Goal: Transaction & Acquisition: Purchase product/service

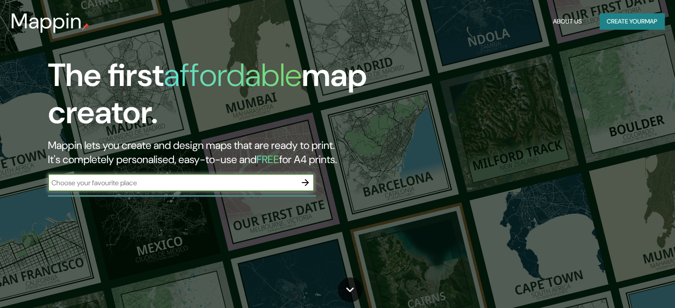
click at [182, 177] on div "​" at bounding box center [181, 183] width 266 height 18
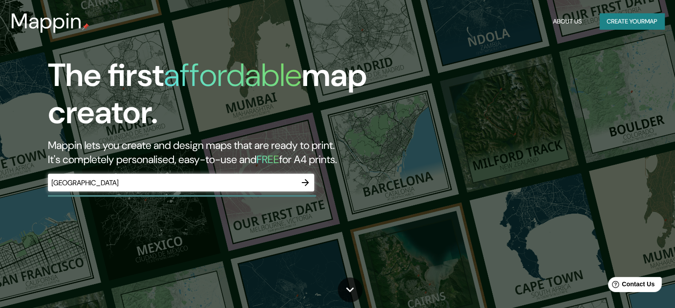
click at [176, 195] on div "The first affordable map creator. Mappin lets you create and design maps that a…" at bounding box center [216, 129] width 405 height 144
click at [275, 166] on h2 "Mappin lets you create and design maps that are ready to print. It's completely…" at bounding box center [217, 152] width 338 height 28
click at [229, 187] on input "Playa del" at bounding box center [172, 183] width 248 height 10
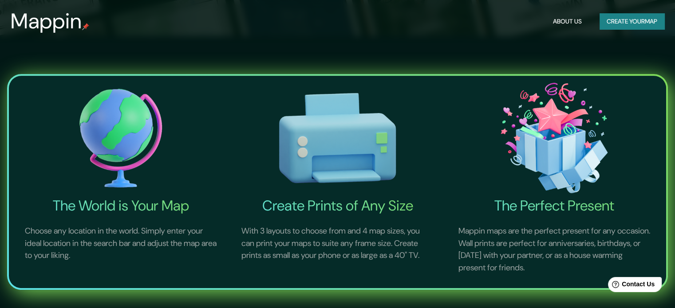
scroll to position [273, 0]
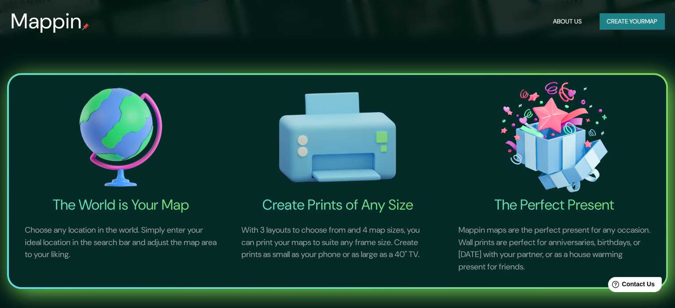
type input "Playa del P"
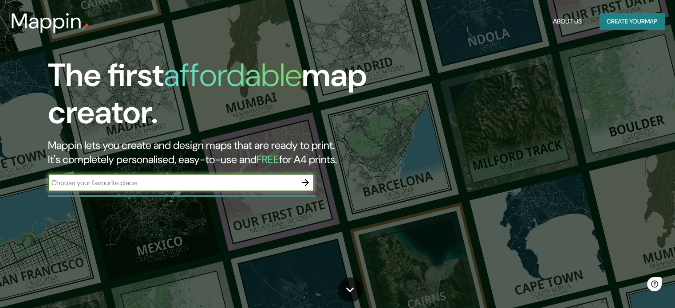
click at [296, 176] on div at bounding box center [305, 183] width 18 height 18
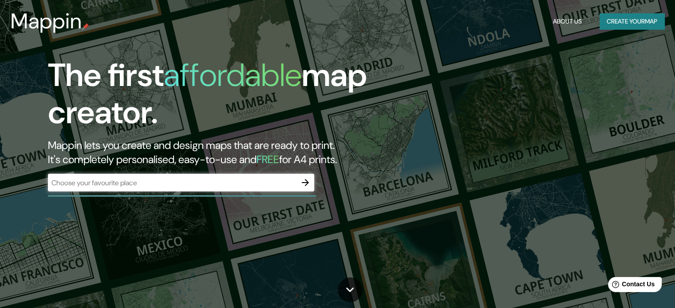
click at [290, 186] on input "text" at bounding box center [172, 183] width 248 height 10
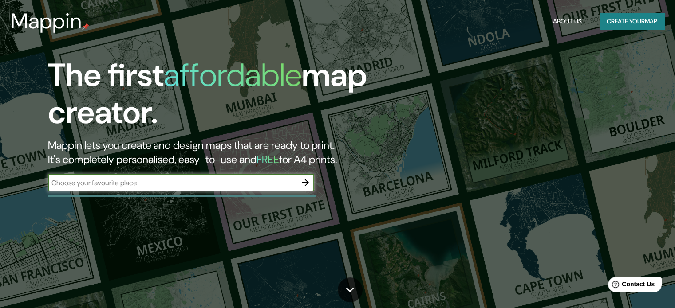
click at [273, 184] on input "text" at bounding box center [172, 183] width 248 height 10
type input "[GEOGRAPHIC_DATA]"
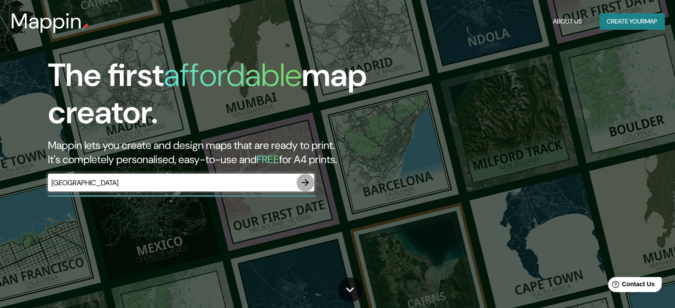
click at [302, 185] on icon "button" at bounding box center [305, 182] width 11 height 11
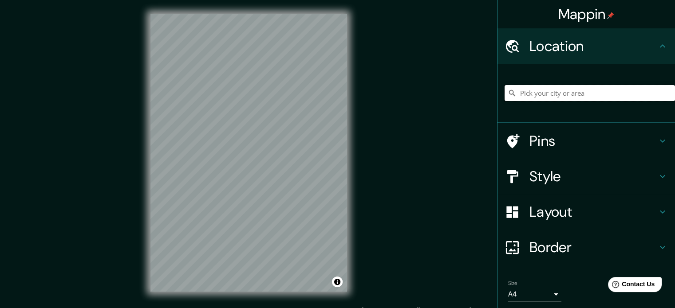
click at [545, 91] on input "Pick your city or area" at bounding box center [589, 93] width 170 height 16
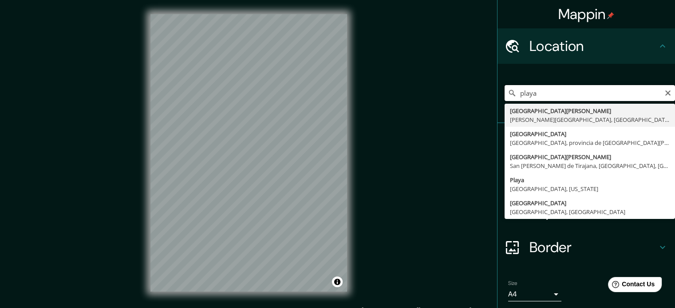
click at [545, 91] on input "playa" at bounding box center [589, 93] width 170 height 16
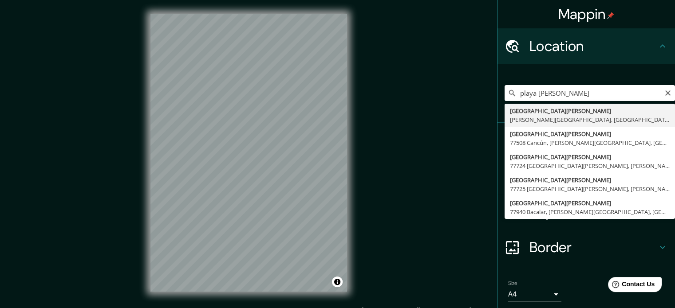
type input "[GEOGRAPHIC_DATA][PERSON_NAME], [PERSON_NAME][GEOGRAPHIC_DATA], [GEOGRAPHIC_DAT…"
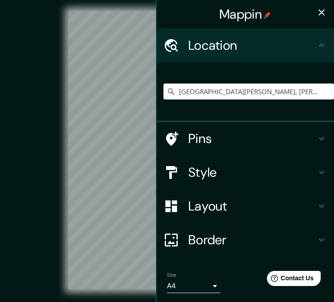
click at [318, 12] on icon "button" at bounding box center [321, 12] width 6 height 6
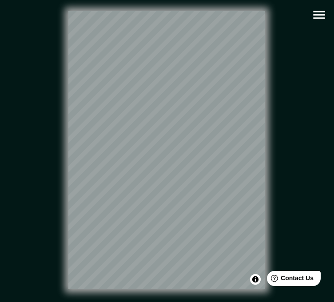
click at [319, 13] on icon "button" at bounding box center [319, 15] width 16 height 16
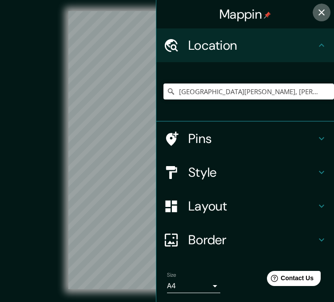
click at [319, 13] on button "button" at bounding box center [321, 13] width 18 height 18
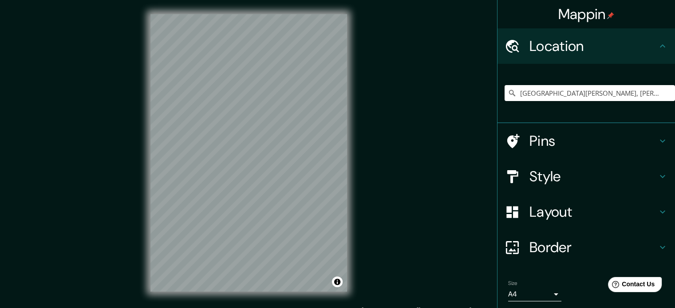
click at [535, 129] on div "Pins" at bounding box center [585, 140] width 177 height 35
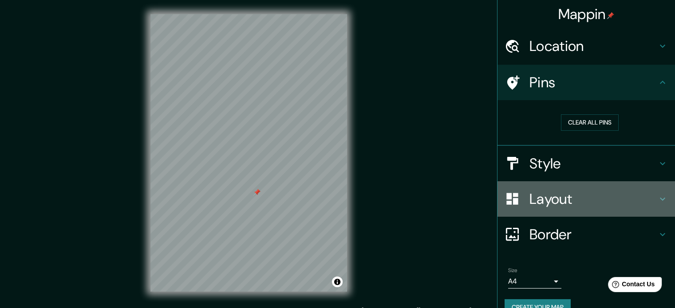
click at [543, 190] on h4 "Layout" at bounding box center [593, 199] width 128 height 18
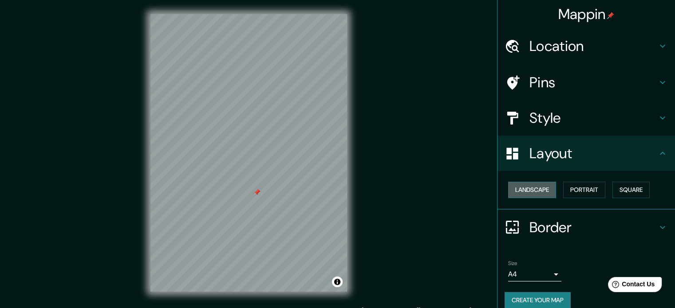
click at [520, 192] on button "Landscape" at bounding box center [532, 190] width 48 height 16
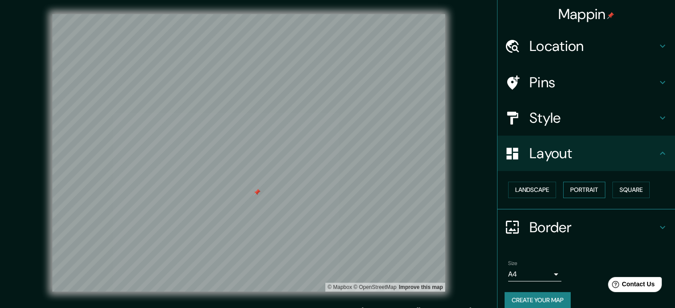
click at [566, 188] on button "Portrait" at bounding box center [584, 190] width 42 height 16
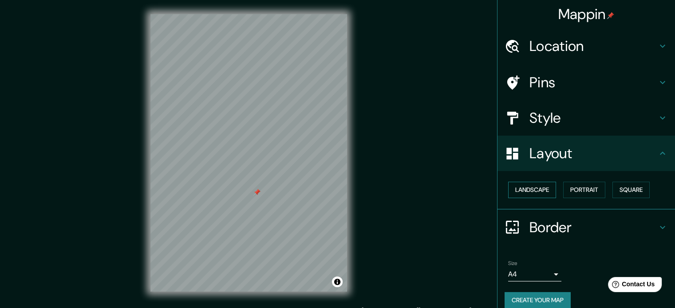
click at [537, 188] on button "Landscape" at bounding box center [532, 190] width 48 height 16
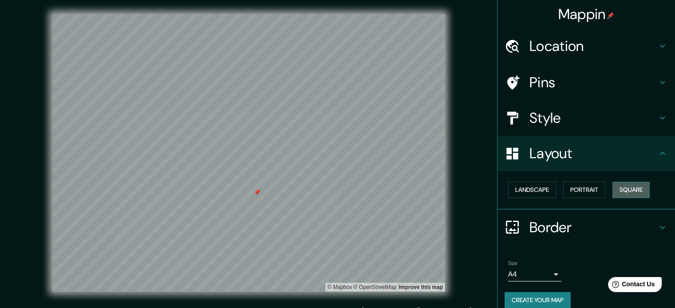
click at [617, 195] on button "Square" at bounding box center [630, 190] width 37 height 16
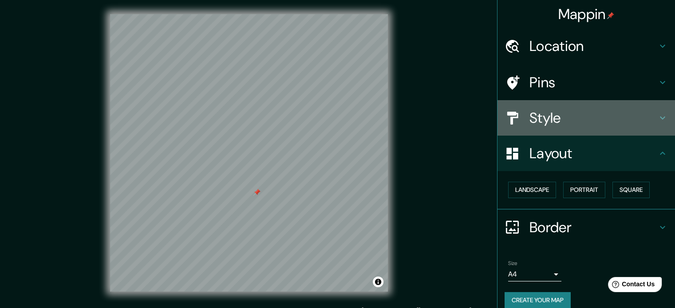
click at [543, 134] on div "Style" at bounding box center [585, 117] width 177 height 35
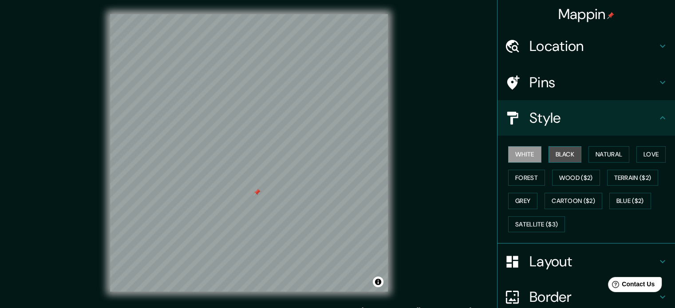
click at [554, 152] on button "Black" at bounding box center [564, 154] width 33 height 16
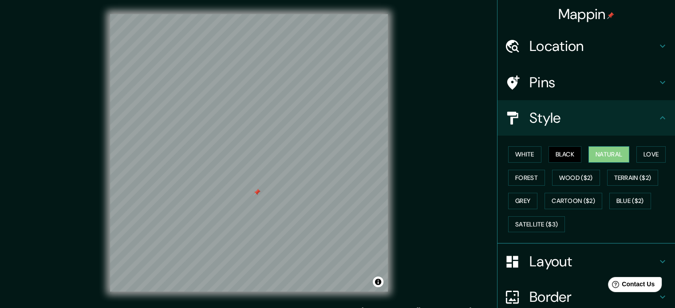
click at [588, 152] on button "Natural" at bounding box center [608, 154] width 41 height 16
click at [513, 177] on button "Forest" at bounding box center [526, 178] width 37 height 16
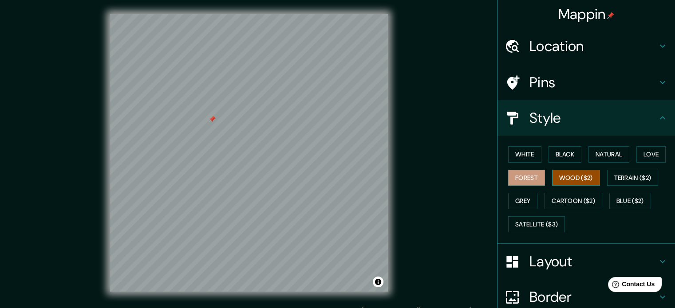
click at [571, 173] on button "Wood ($2)" at bounding box center [576, 178] width 48 height 16
click at [609, 193] on button "Blue ($2)" at bounding box center [630, 201] width 42 height 16
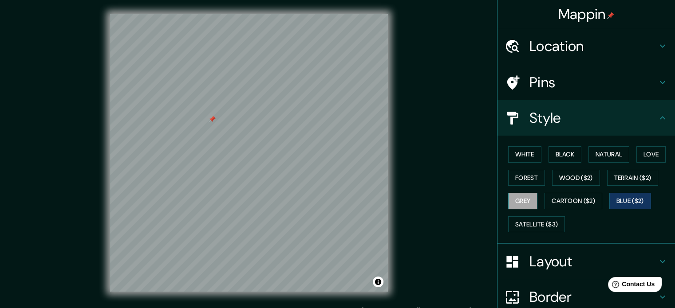
click at [525, 200] on button "Grey" at bounding box center [522, 201] width 29 height 16
click at [543, 219] on button "Satellite ($3)" at bounding box center [536, 225] width 57 height 16
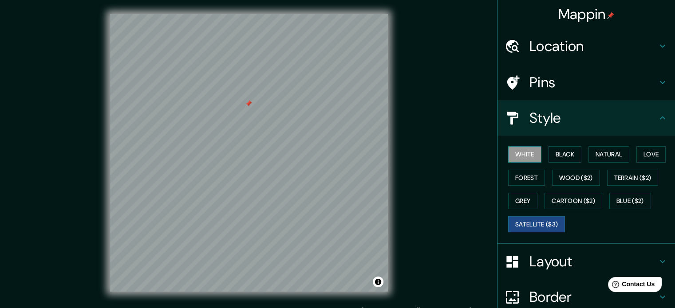
click at [508, 155] on button "White" at bounding box center [524, 154] width 33 height 16
click at [510, 223] on button "Satellite ($3)" at bounding box center [536, 225] width 57 height 16
click at [529, 95] on div "Pins" at bounding box center [585, 82] width 177 height 35
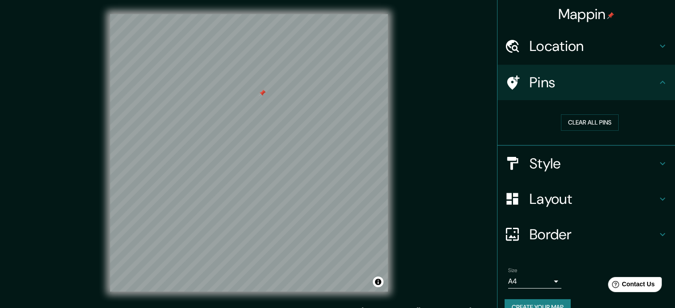
click at [529, 95] on div "Pins" at bounding box center [585, 82] width 177 height 35
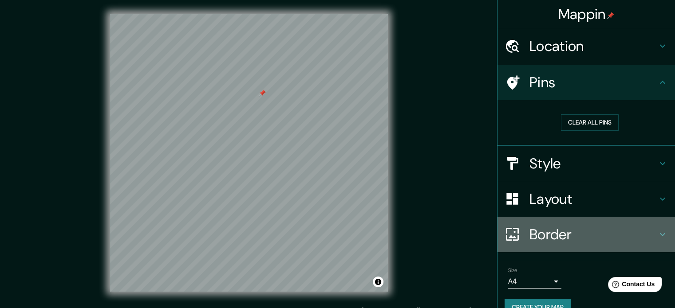
click at [550, 228] on h4 "Border" at bounding box center [593, 235] width 128 height 18
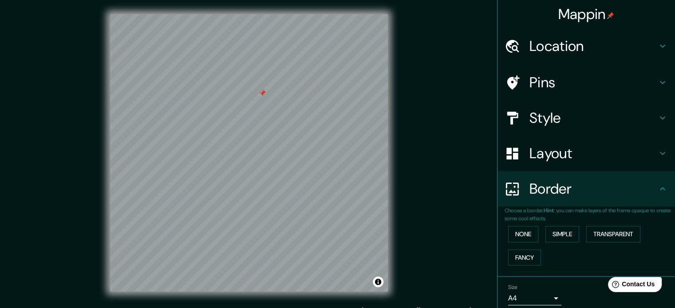
click at [520, 248] on div "None Simple Transparent Fancy" at bounding box center [589, 246] width 170 height 47
click at [519, 252] on button "Fancy" at bounding box center [524, 258] width 33 height 16
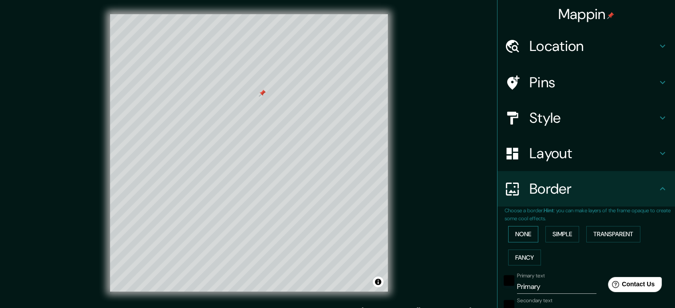
click at [525, 235] on button "None" at bounding box center [523, 234] width 30 height 16
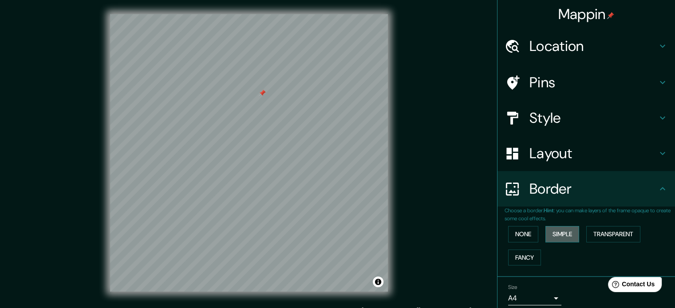
click at [561, 231] on button "Simple" at bounding box center [562, 234] width 34 height 16
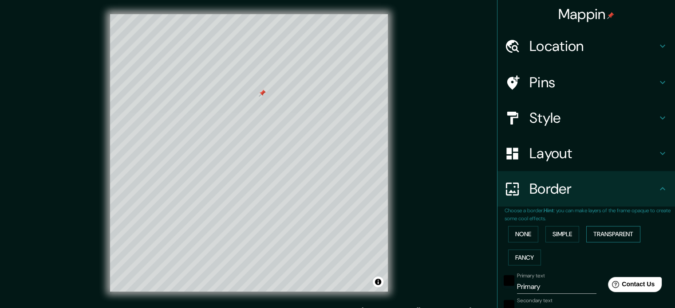
click at [595, 231] on button "Transparent" at bounding box center [613, 234] width 54 height 16
click at [515, 231] on button "None" at bounding box center [523, 234] width 30 height 16
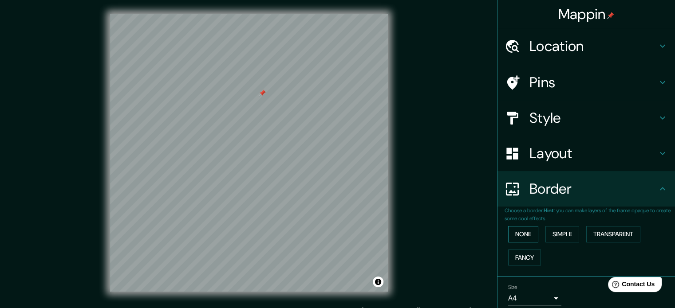
scroll to position [34, 0]
